Goal: Task Accomplishment & Management: Use online tool/utility

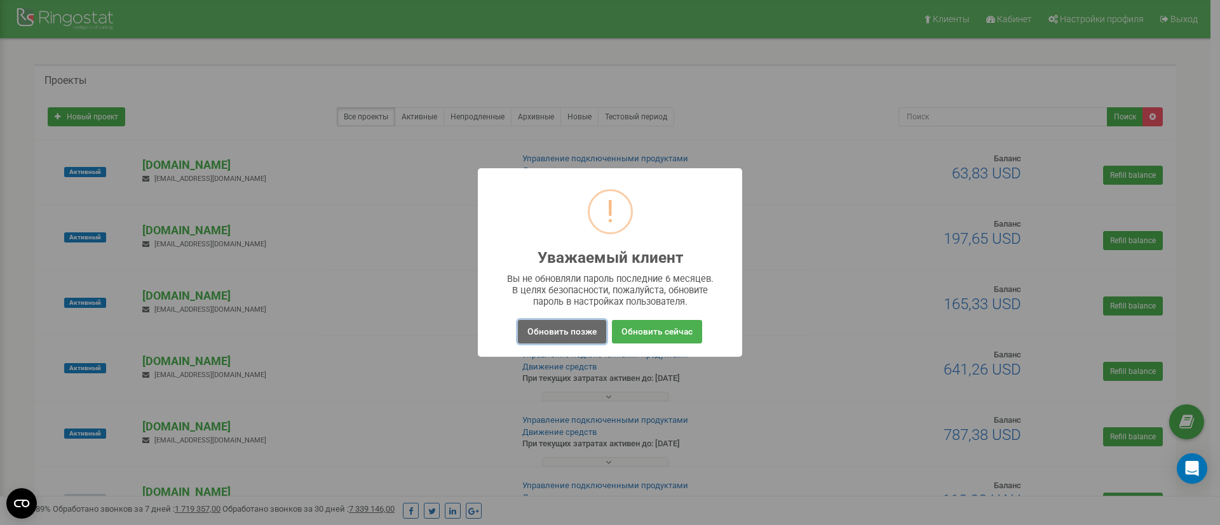
click at [539, 329] on button "Обновить позже" at bounding box center [562, 332] width 88 height 24
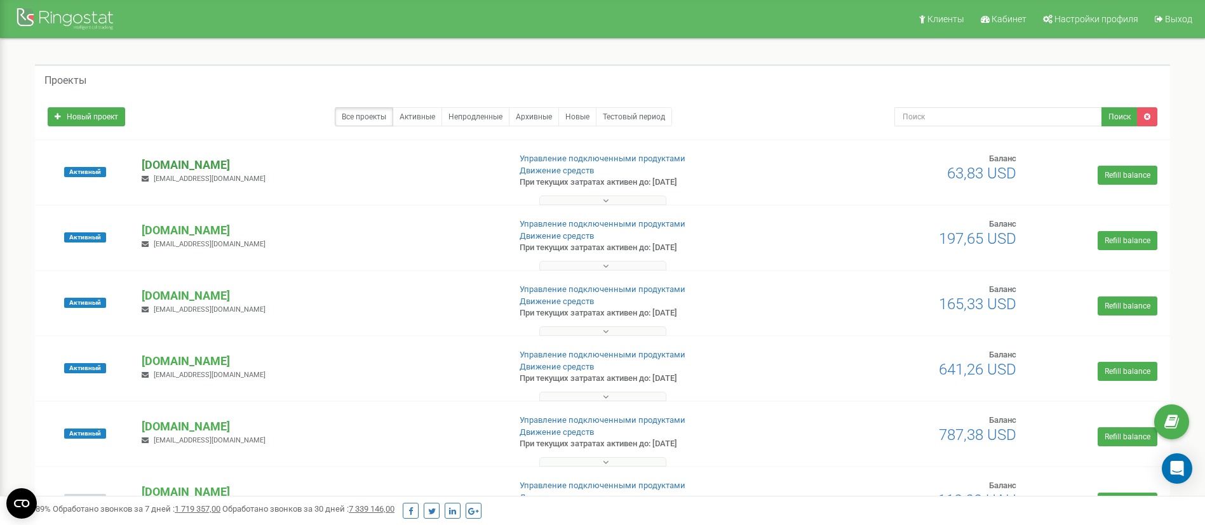
click at [203, 159] on p "[DOMAIN_NAME]" at bounding box center [320, 165] width 357 height 17
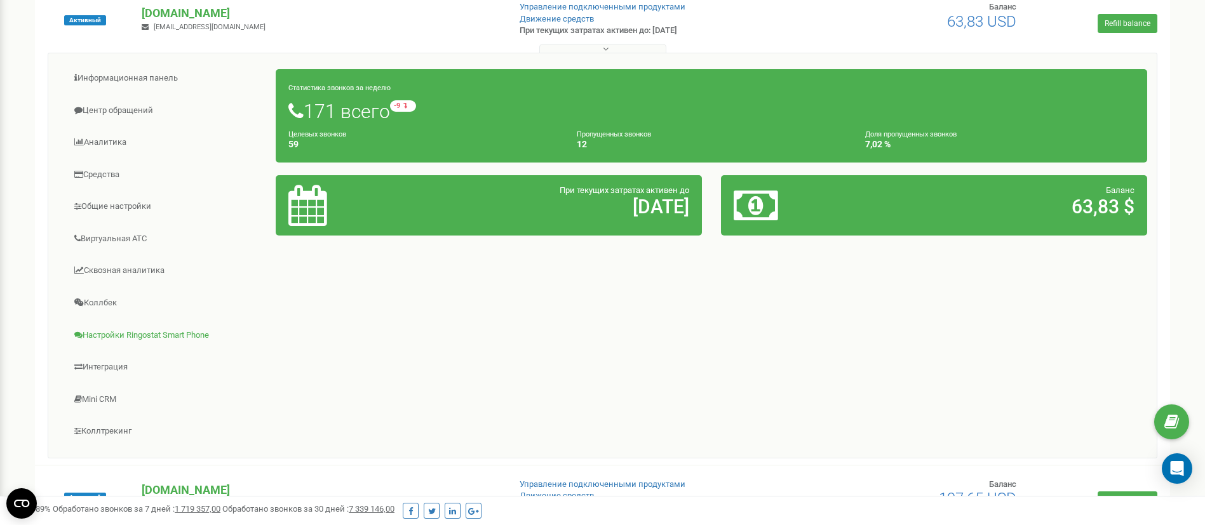
scroll to position [191, 0]
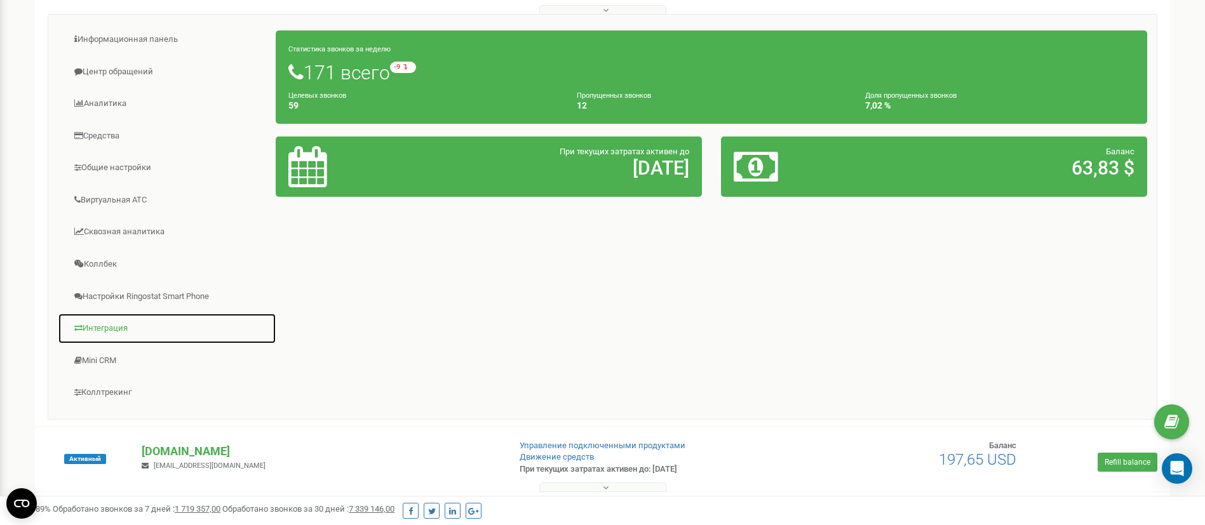
click at [95, 323] on link "Интеграция" at bounding box center [167, 328] width 219 height 31
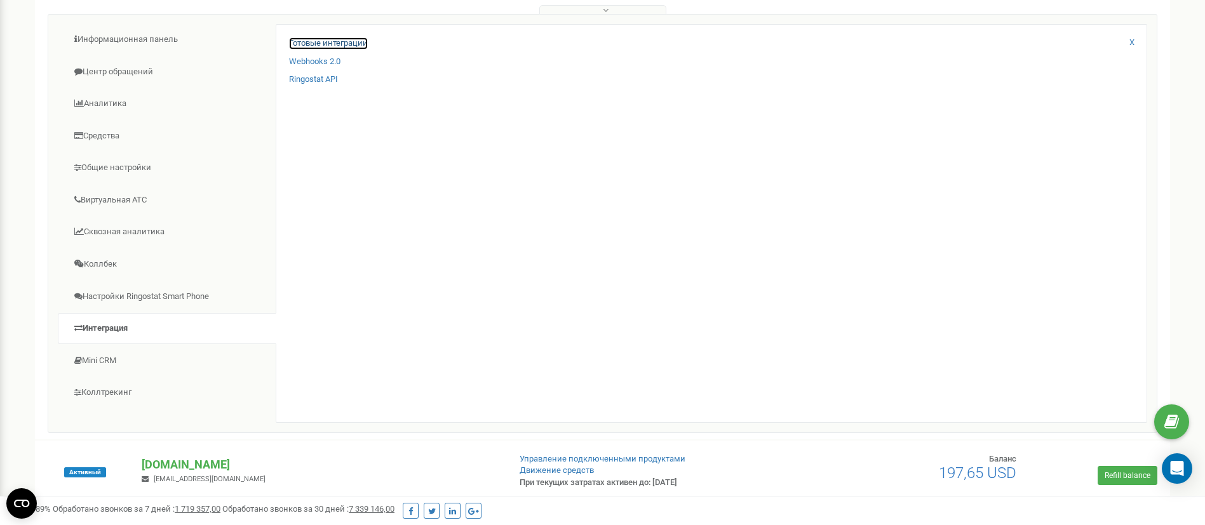
click at [355, 40] on link "Готовые интеграции" at bounding box center [328, 43] width 79 height 12
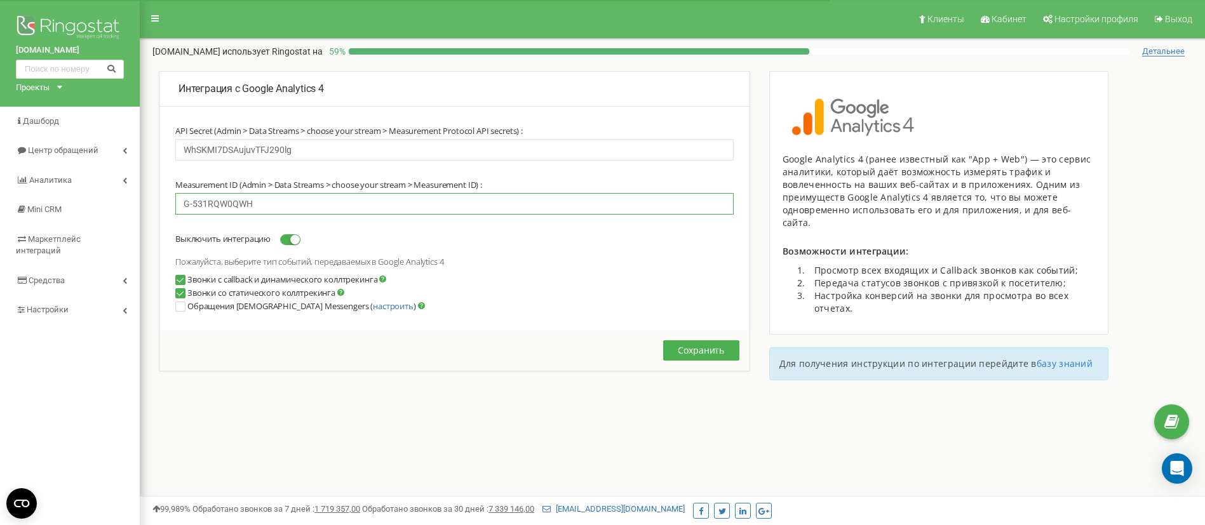
click at [296, 203] on input "G-531RQW0QWH" at bounding box center [454, 204] width 558 height 22
paste input "HKGRLWR3JG"
type input "G-HKGRLWR3JG"
click at [316, 410] on div at bounding box center [628, 410] width 977 height 1
drag, startPoint x: 283, startPoint y: 152, endPoint x: 149, endPoint y: 150, distance: 134.7
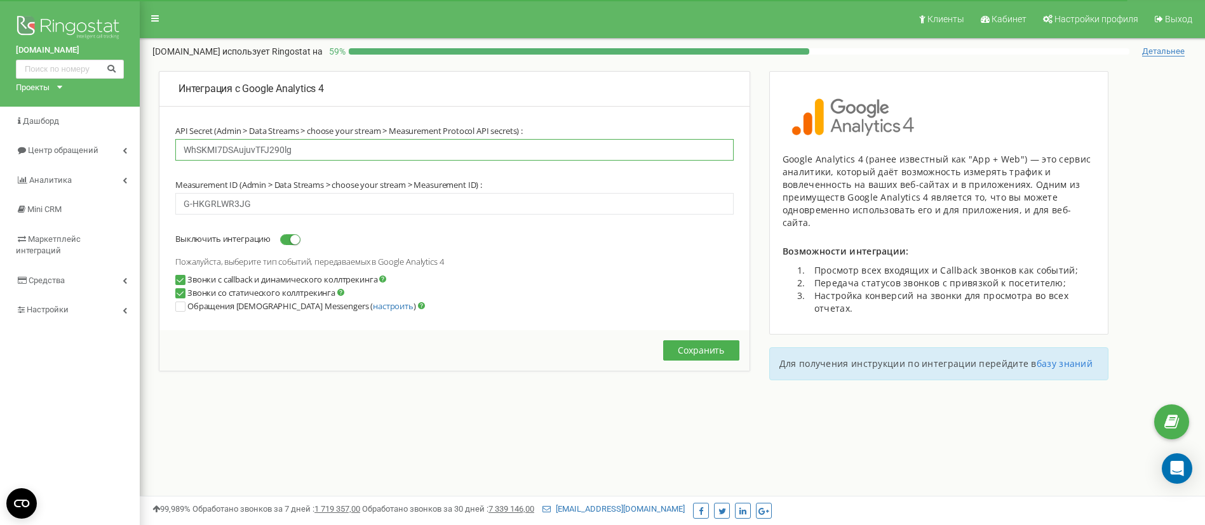
click at [149, 150] on div "Интеграция с Google Analytics 4 API Secret (Admin > Data Streams > choose your …" at bounding box center [672, 240] width 1065 height 339
click at [177, 130] on label "API Secret (Admin > Data Streams > choose your stream > Measurement Protocol AP…" at bounding box center [349, 131] width 348 height 10
drag, startPoint x: 175, startPoint y: 127, endPoint x: 548, endPoint y: 127, distance: 373.6
click at [548, 127] on div "API Secret (Admin > Data Streams > choose your stream > Measurement Protocol AP…" at bounding box center [454, 228] width 590 height 205
click at [344, 410] on div at bounding box center [628, 410] width 977 height 1
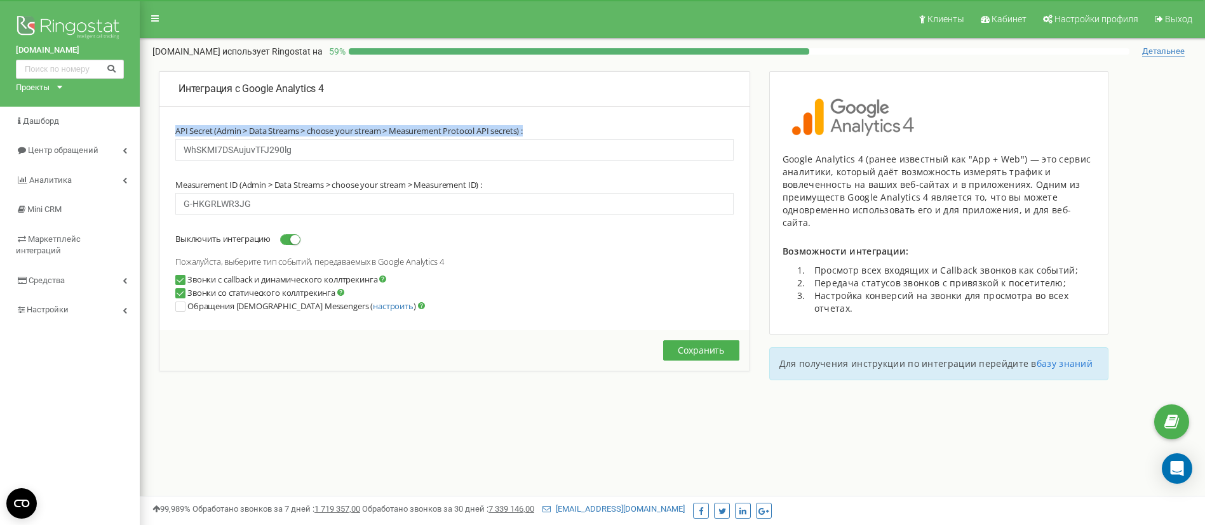
drag, startPoint x: 178, startPoint y: 131, endPoint x: 557, endPoint y: 128, distance: 378.7
click at [557, 128] on div "API Secret (Admin > Data Streams > choose your stream > Measurement Protocol AP…" at bounding box center [454, 228] width 590 height 205
copy label "API Secret (Admin > Data Streams > choose your stream > Measurement Protocol AP…"
click at [314, 149] on input "WhSKMI7DSAujuvTFJ290lg" at bounding box center [454, 150] width 558 height 22
paste input "OmF__aOtS-uVUGU76wU2TA"
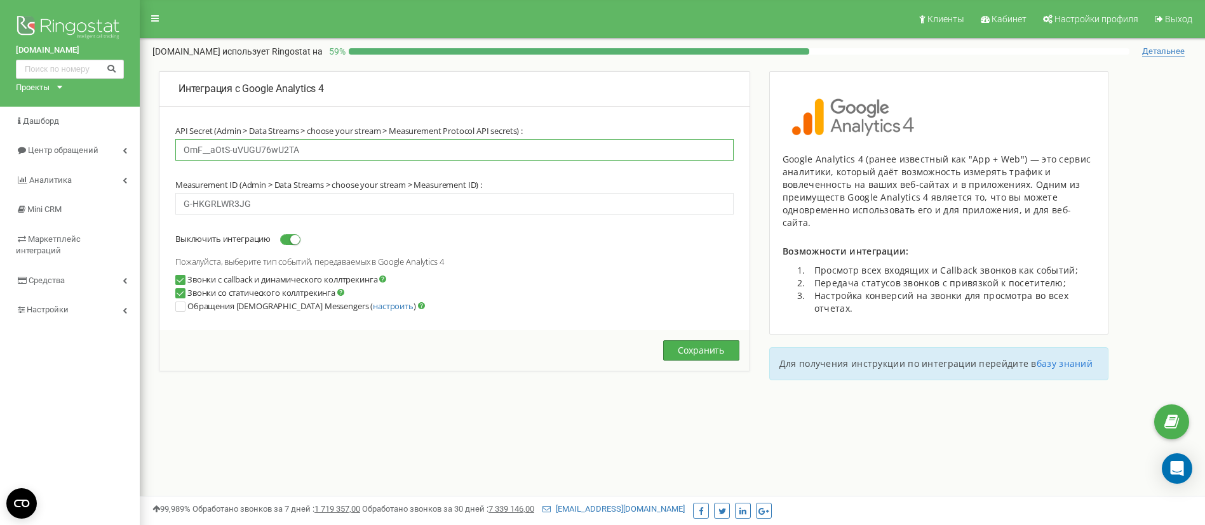
type input "OmF__aOtS-uVUGU76wU2TA"
click at [711, 349] on button "Сохранить" at bounding box center [701, 351] width 76 height 20
click at [290, 241] on span at bounding box center [290, 239] width 20 height 11
click at [293, 242] on span at bounding box center [290, 239] width 20 height 11
click at [692, 350] on button "Сохранить" at bounding box center [701, 351] width 76 height 20
